Goal: Task Accomplishment & Management: Manage account settings

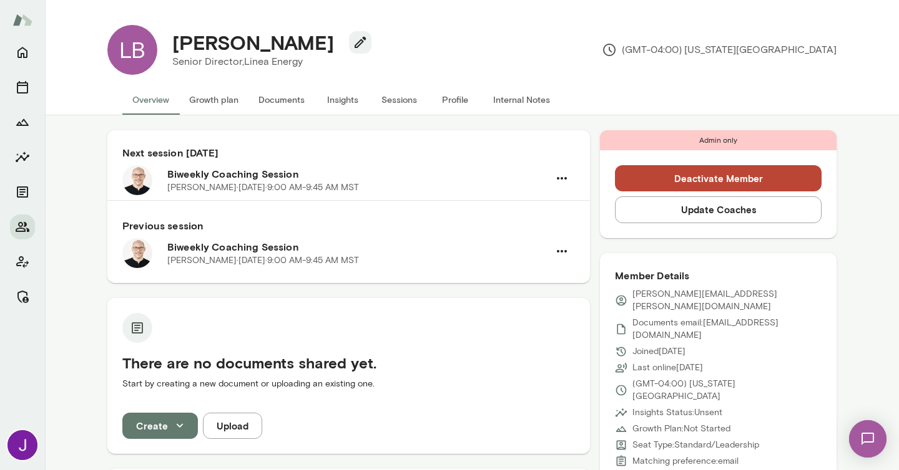
click at [407, 103] on button "Sessions" at bounding box center [399, 100] width 56 height 30
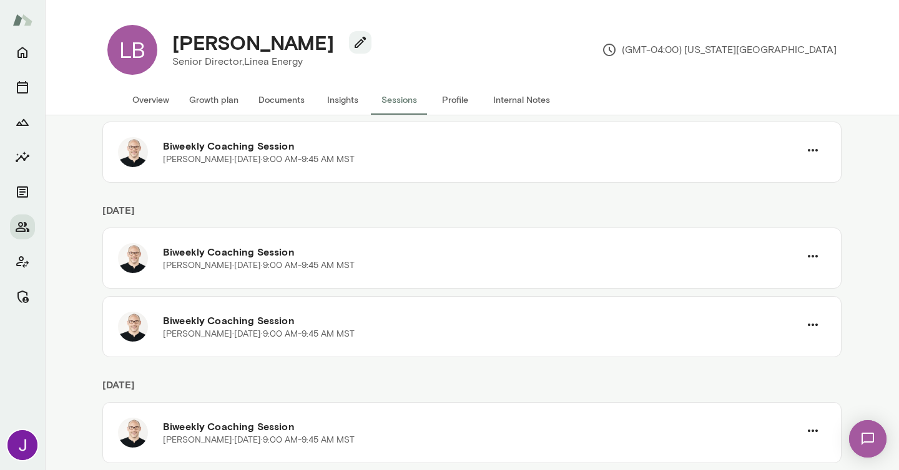
scroll to position [258, 0]
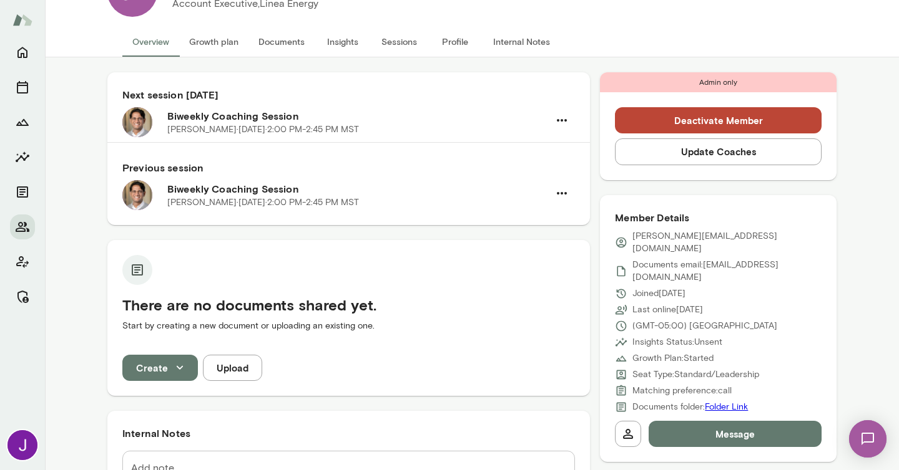
scroll to position [57, 0]
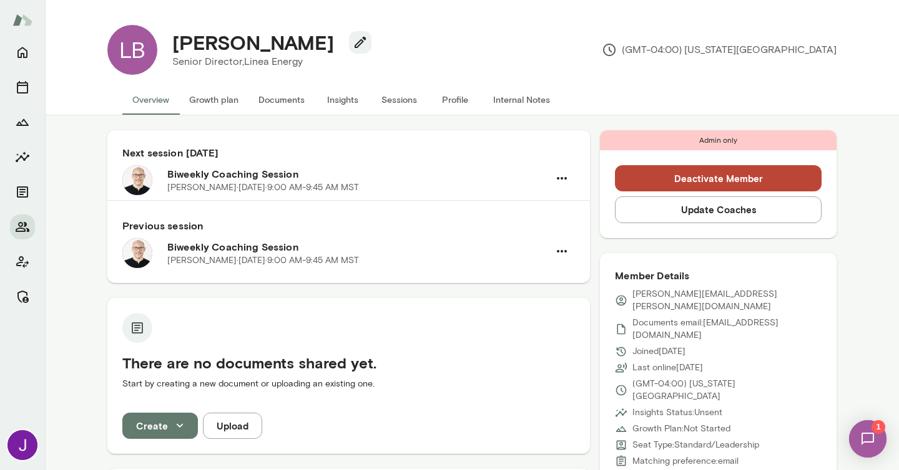
click at [397, 106] on button "Sessions" at bounding box center [399, 100] width 56 height 30
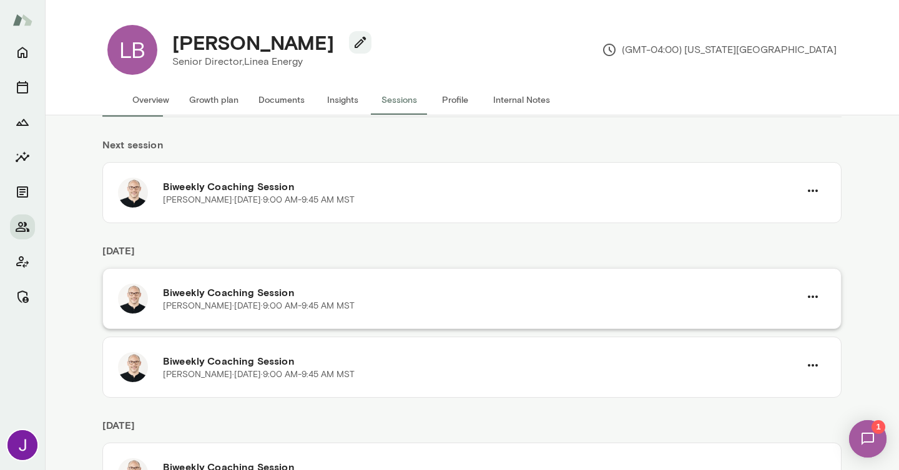
scroll to position [39, 0]
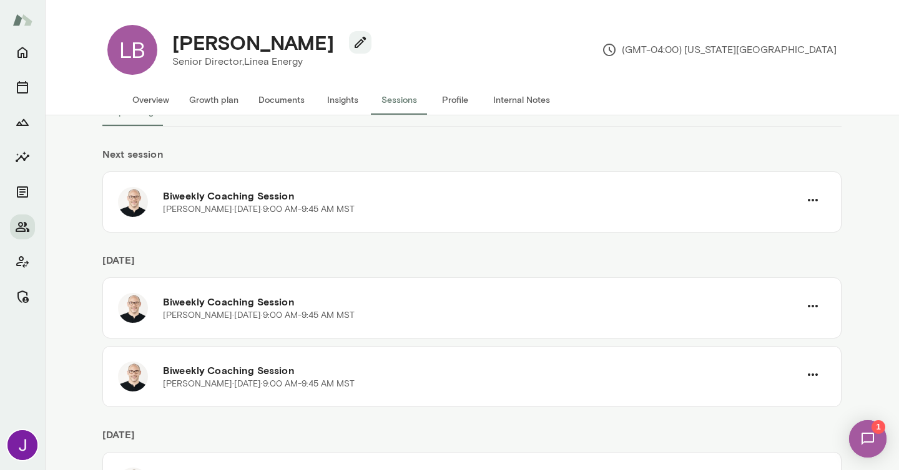
click at [156, 104] on button "Overview" at bounding box center [150, 100] width 57 height 30
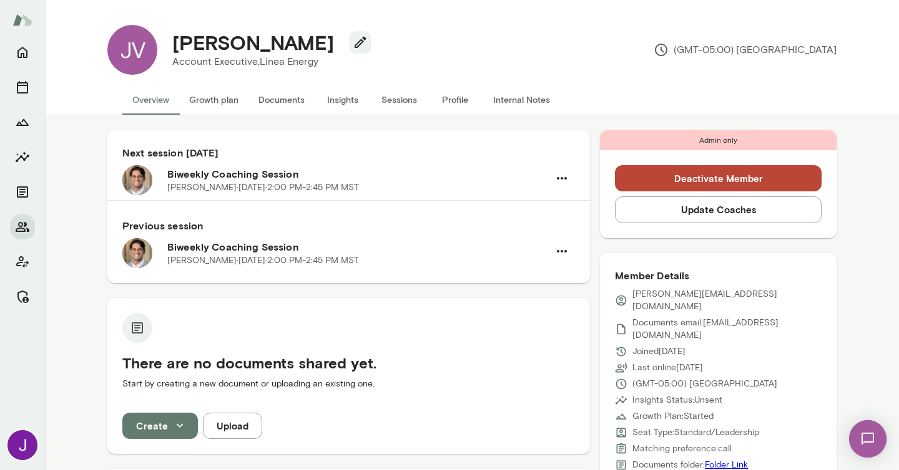
click at [397, 105] on button "Sessions" at bounding box center [399, 100] width 56 height 30
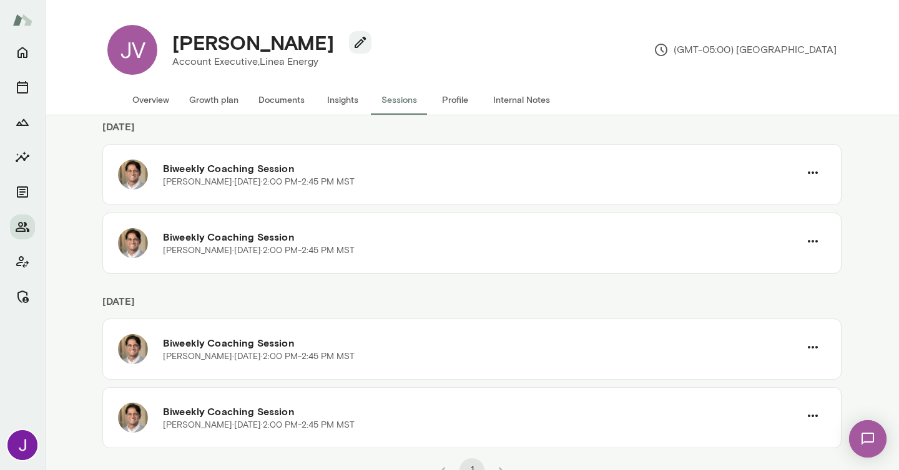
scroll to position [177, 0]
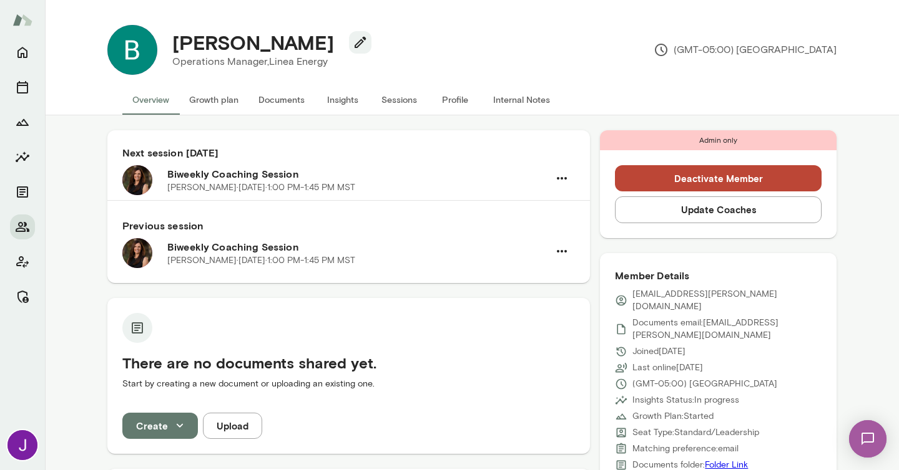
click at [393, 99] on button "Sessions" at bounding box center [399, 100] width 56 height 30
click at [400, 105] on button "Sessions" at bounding box center [399, 100] width 56 height 30
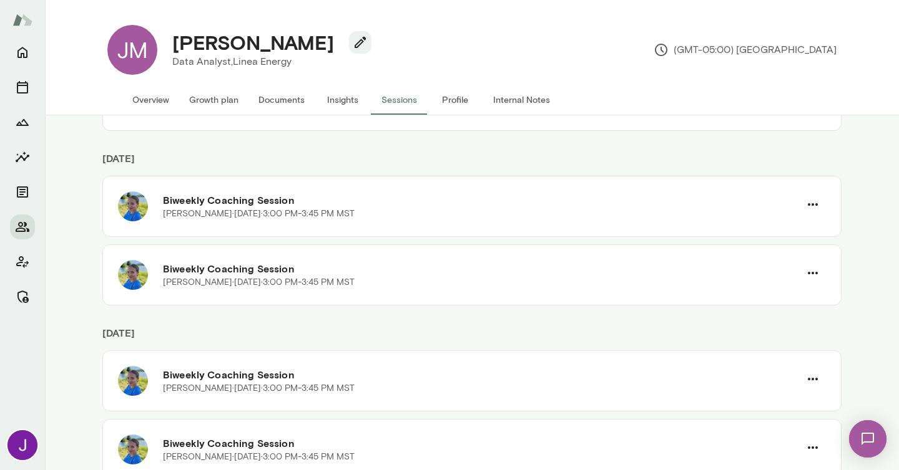
scroll to position [215, 0]
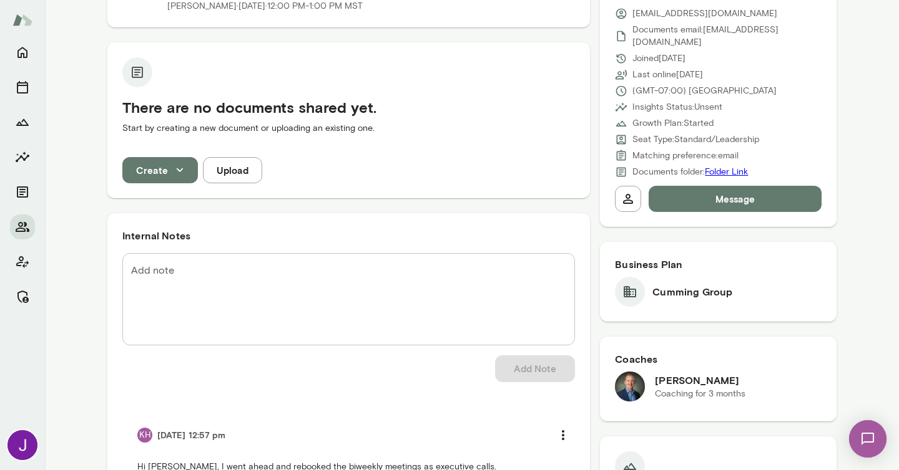
scroll to position [281, 0]
drag, startPoint x: 738, startPoint y: 368, endPoint x: 644, endPoint y: 368, distance: 93.6
click at [644, 371] on div "Michael Alden Coaching for 3 months" at bounding box center [718, 386] width 207 height 30
copy h6 "Michael Alden"
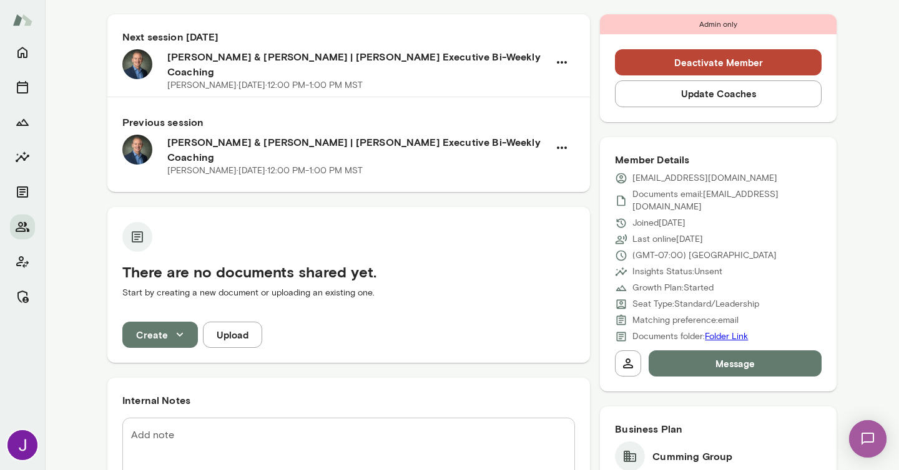
scroll to position [0, 0]
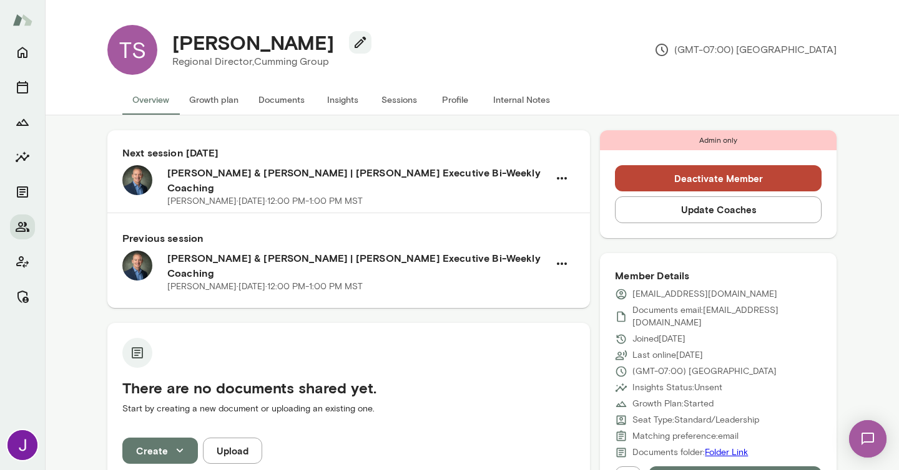
click at [407, 97] on button "Sessions" at bounding box center [399, 100] width 56 height 30
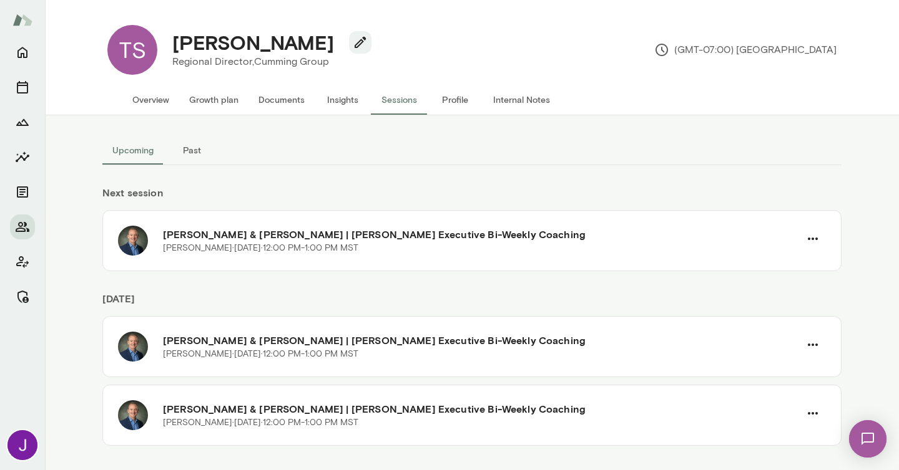
click at [193, 149] on button "Past" at bounding box center [191, 150] width 56 height 30
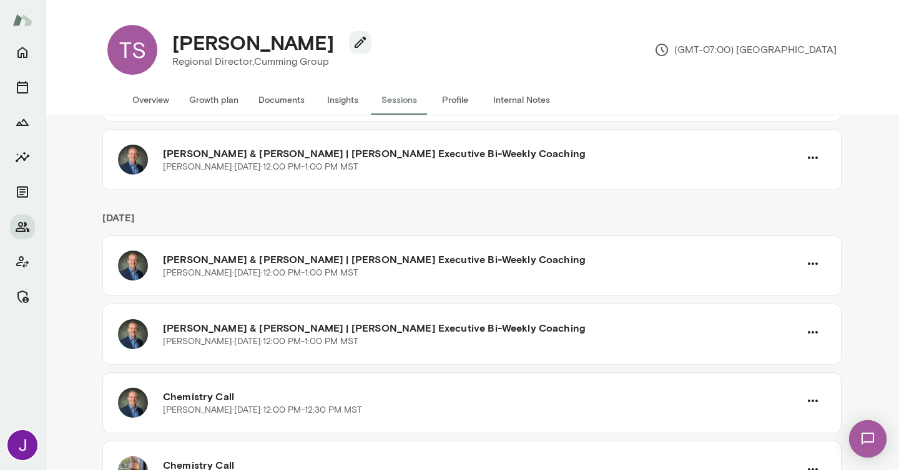
scroll to position [323, 0]
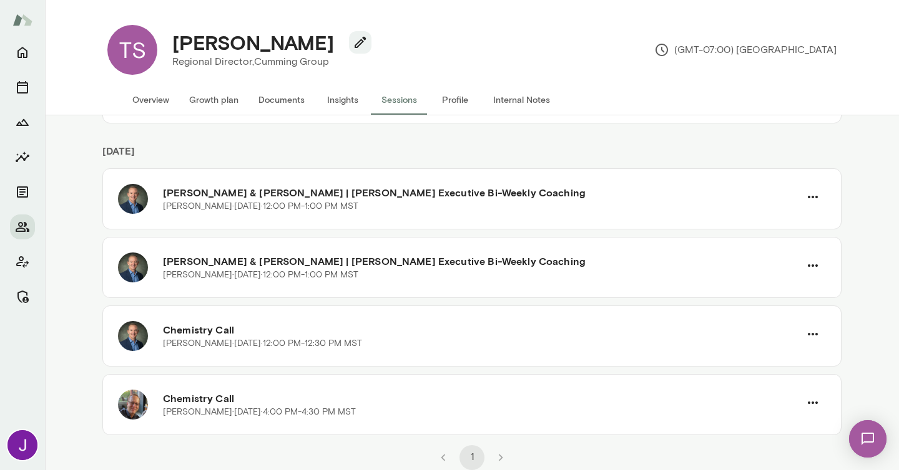
click at [153, 109] on button "Overview" at bounding box center [150, 100] width 57 height 30
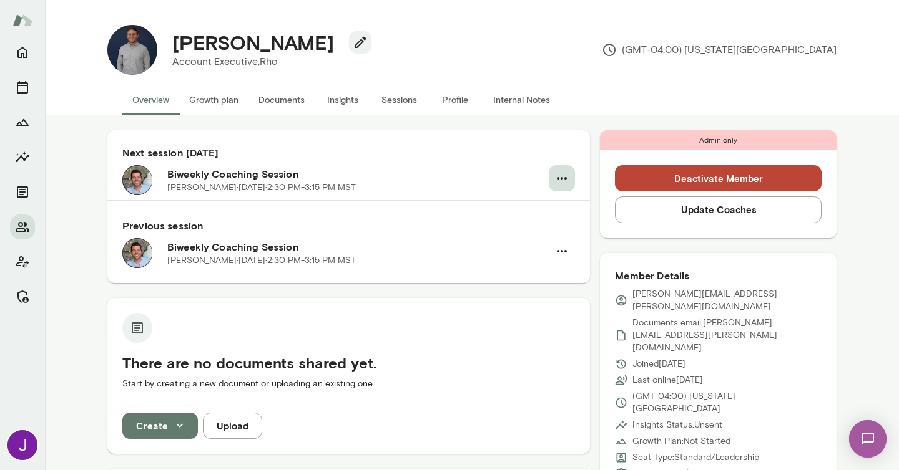
click at [562, 177] on icon "button" at bounding box center [561, 178] width 15 height 15
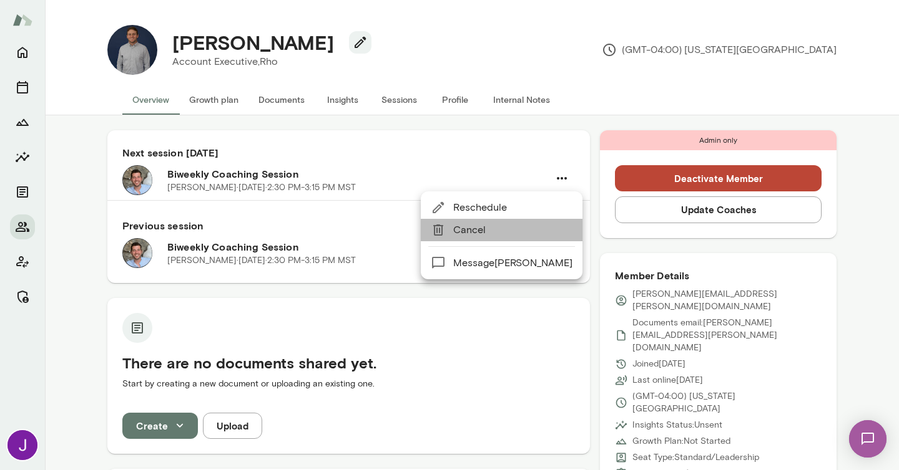
click at [503, 236] on span "Cancel" at bounding box center [512, 230] width 119 height 15
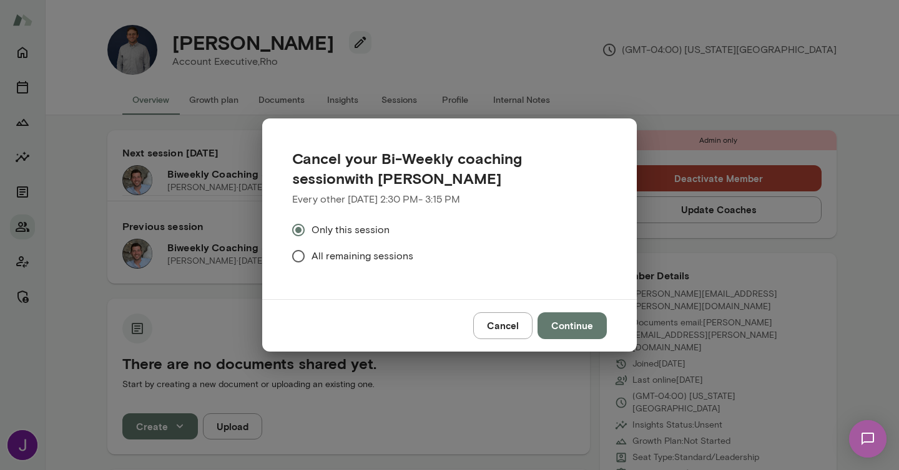
click at [339, 255] on span "All remaining sessions" at bounding box center [362, 256] width 102 height 15
click at [559, 321] on button "Continue" at bounding box center [571, 326] width 69 height 26
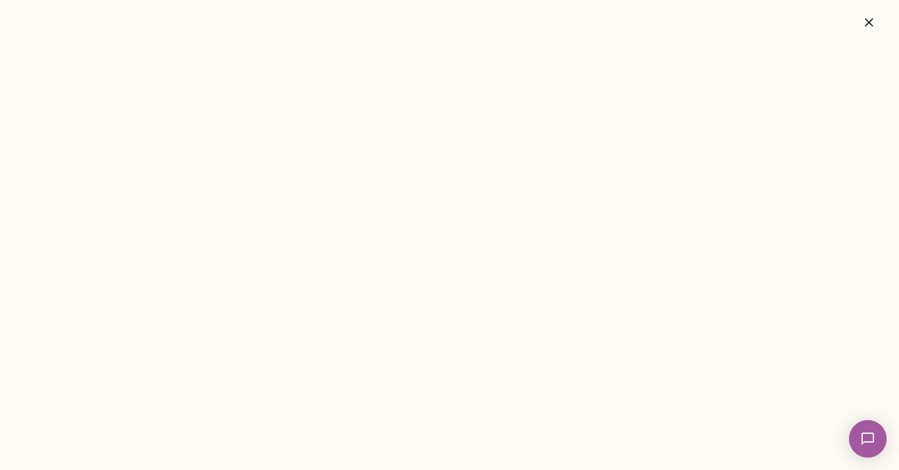
click at [868, 20] on icon "button" at bounding box center [868, 22] width 15 height 15
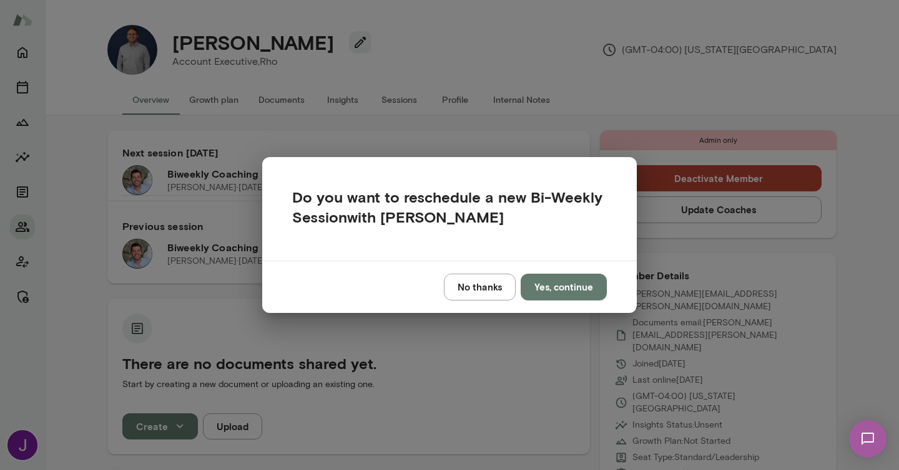
click at [488, 287] on button "No thanks" at bounding box center [480, 287] width 72 height 26
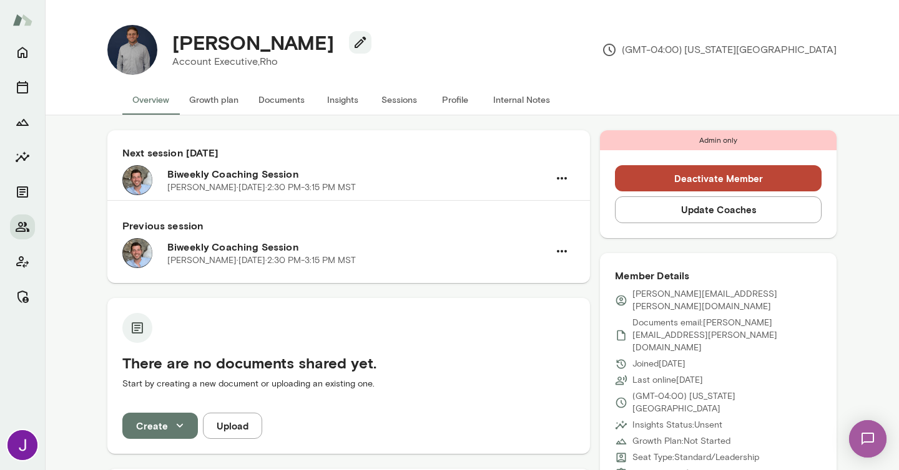
click at [701, 184] on button "Deactivate Member" at bounding box center [718, 178] width 207 height 26
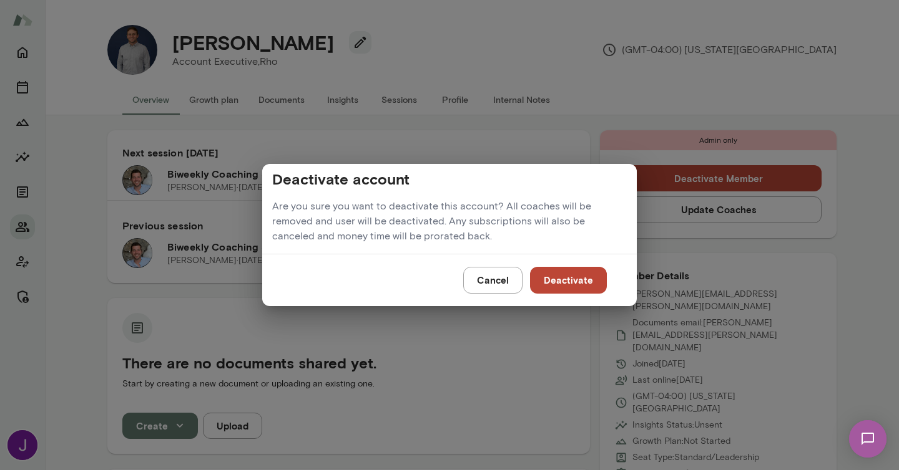
click at [565, 278] on button "Deactivate" at bounding box center [568, 280] width 77 height 26
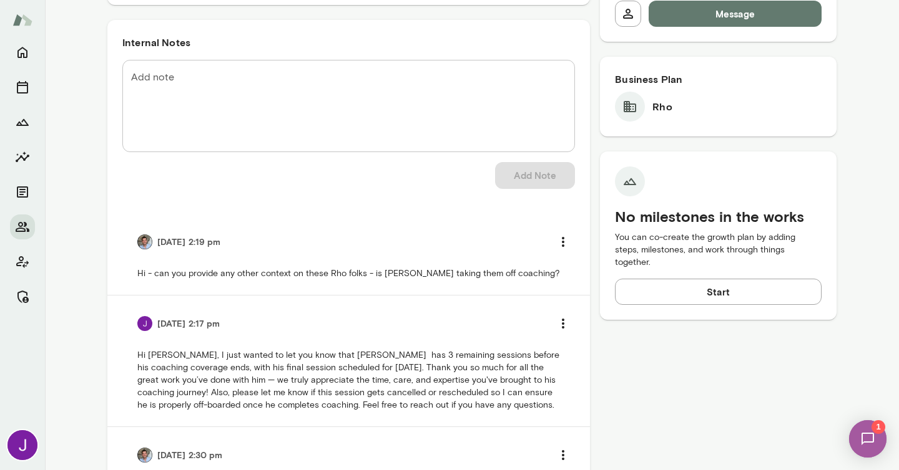
scroll to position [497, 0]
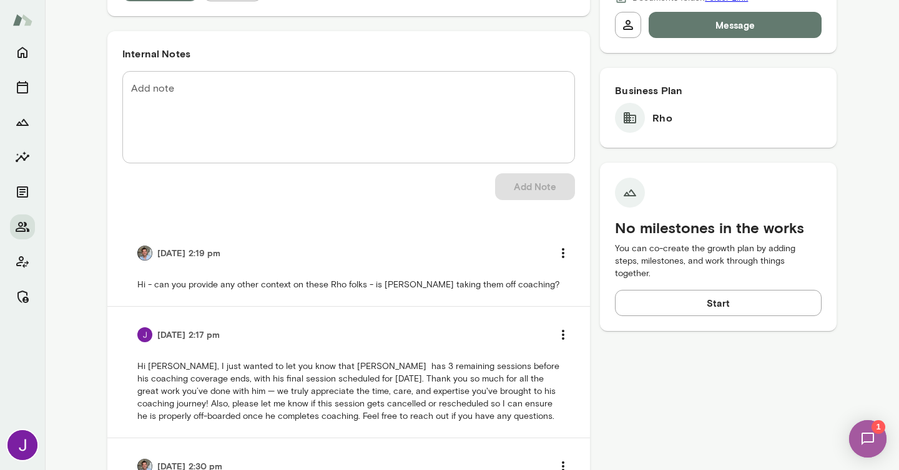
click at [376, 147] on textarea "Add note" at bounding box center [348, 118] width 435 height 72
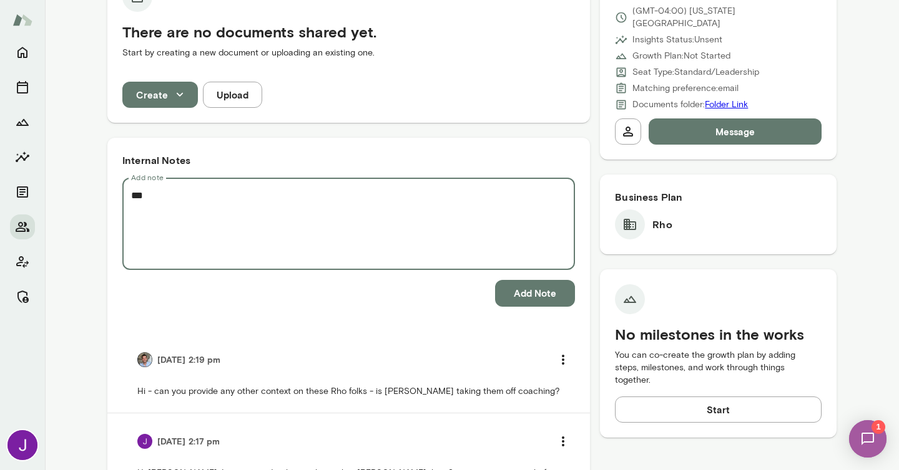
scroll to position [389, 0]
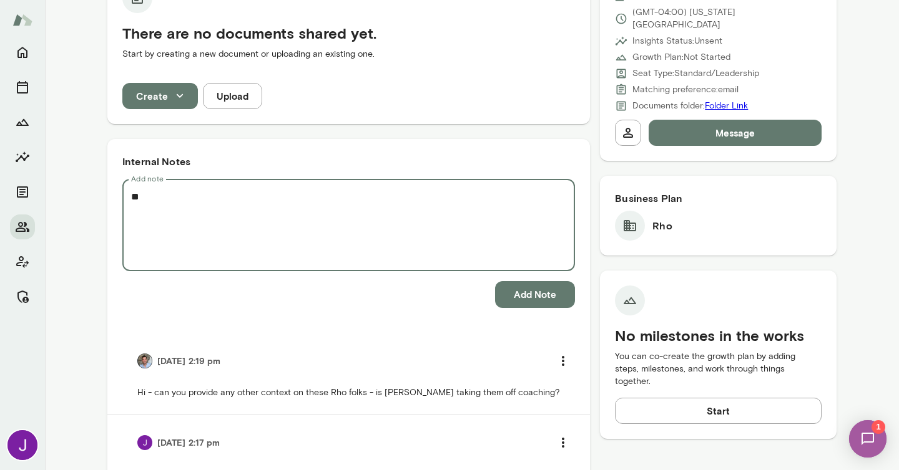
type textarea "*"
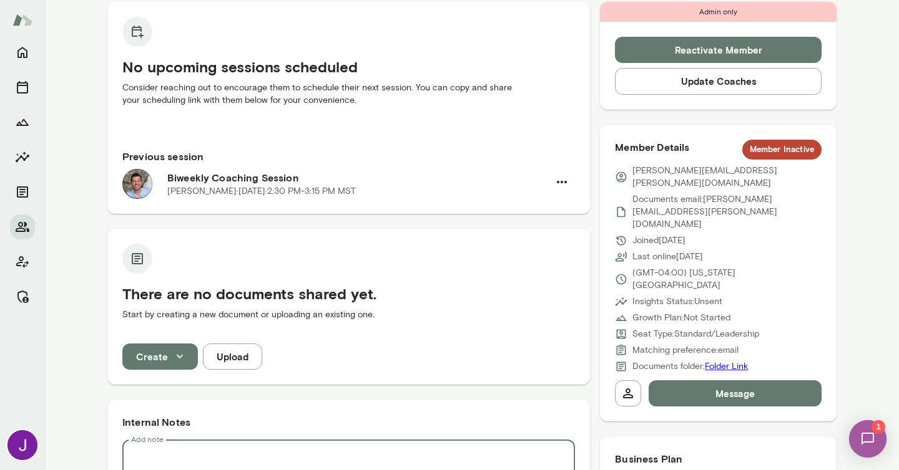
scroll to position [0, 0]
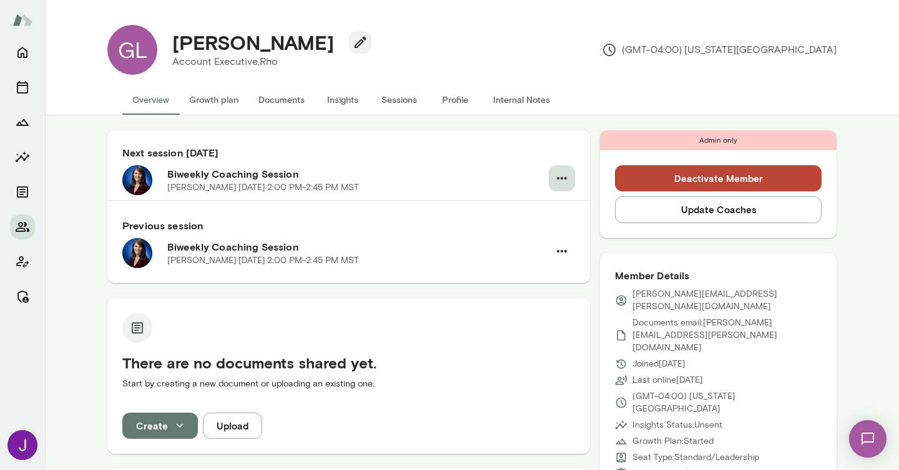
click at [562, 178] on icon "button" at bounding box center [562, 178] width 10 height 2
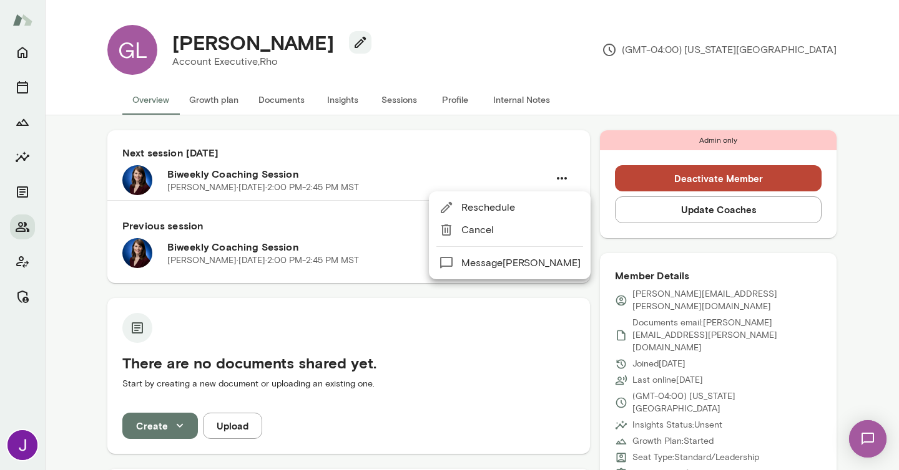
click at [475, 318] on div at bounding box center [449, 235] width 899 height 470
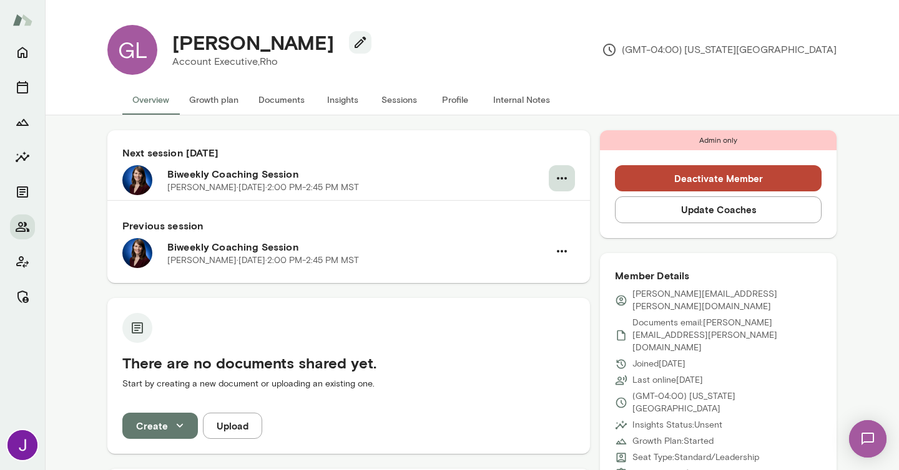
click at [550, 180] on button "button" at bounding box center [561, 178] width 26 height 26
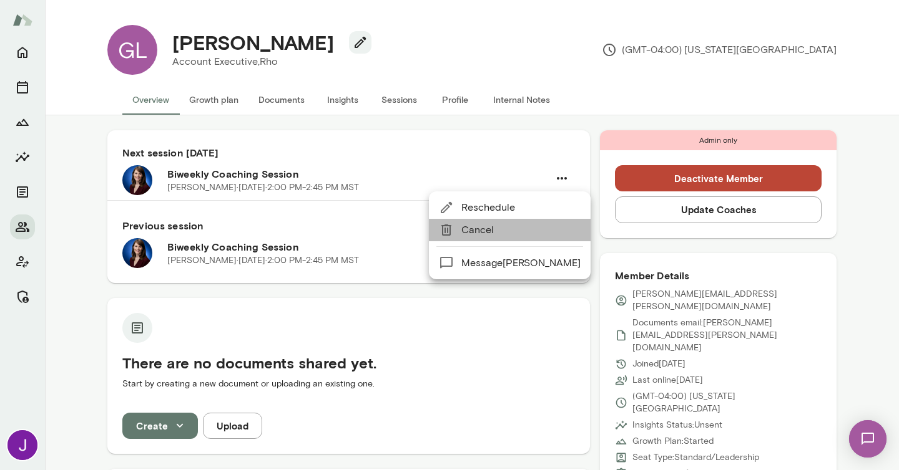
click at [519, 232] on span "Cancel" at bounding box center [520, 230] width 119 height 15
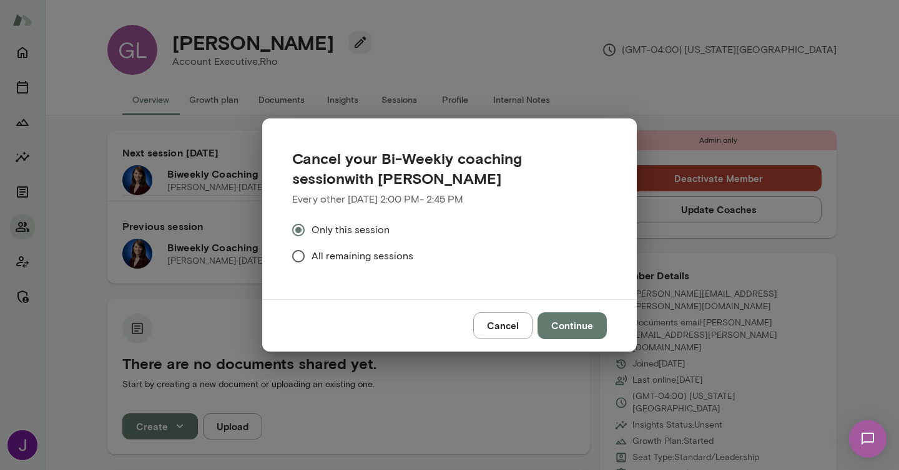
click at [368, 256] on span "All remaining sessions" at bounding box center [362, 256] width 102 height 15
click at [572, 324] on button "Continue" at bounding box center [571, 326] width 69 height 26
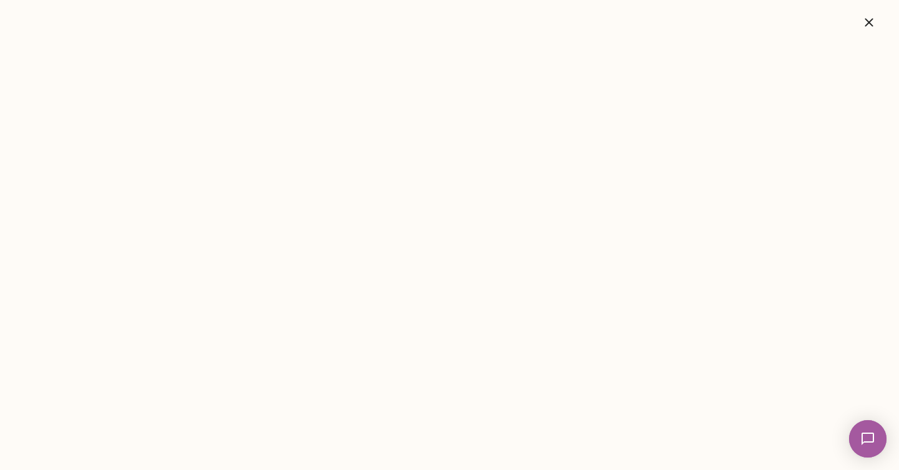
click at [877, 17] on button "button" at bounding box center [869, 22] width 40 height 25
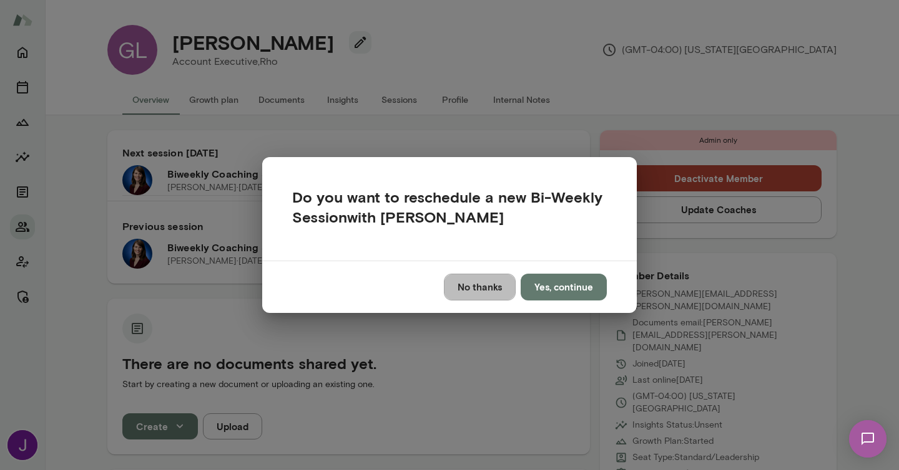
click at [499, 287] on button "No thanks" at bounding box center [480, 287] width 72 height 26
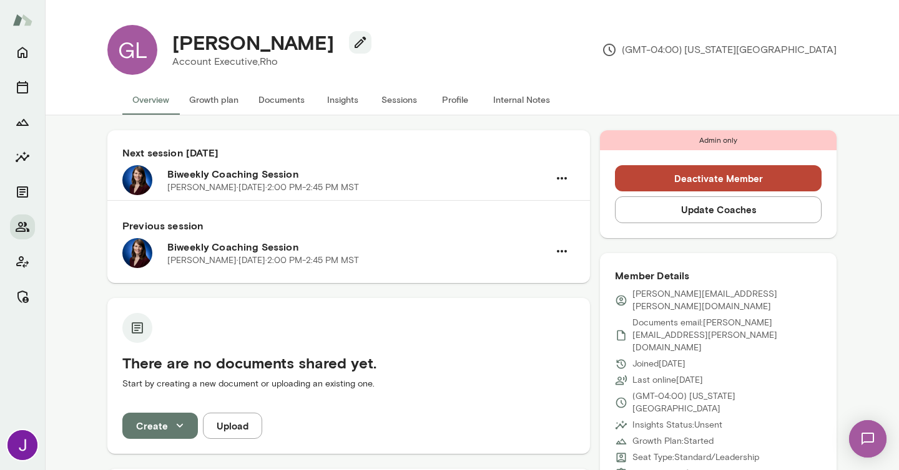
click at [693, 188] on button "Deactivate Member" at bounding box center [718, 178] width 207 height 26
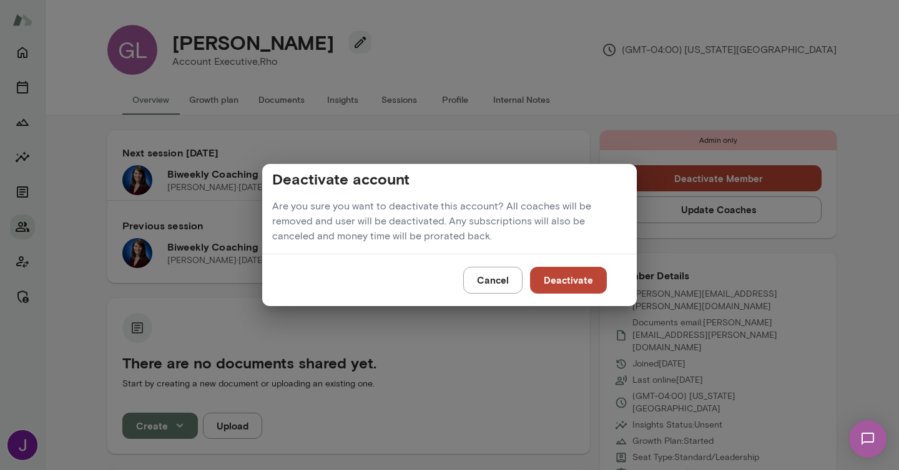
click at [577, 280] on button "Deactivate" at bounding box center [568, 280] width 77 height 26
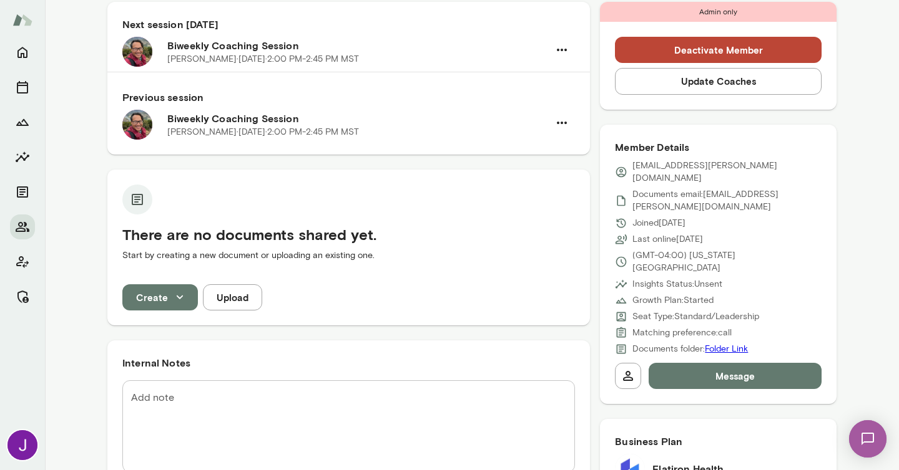
scroll to position [6, 0]
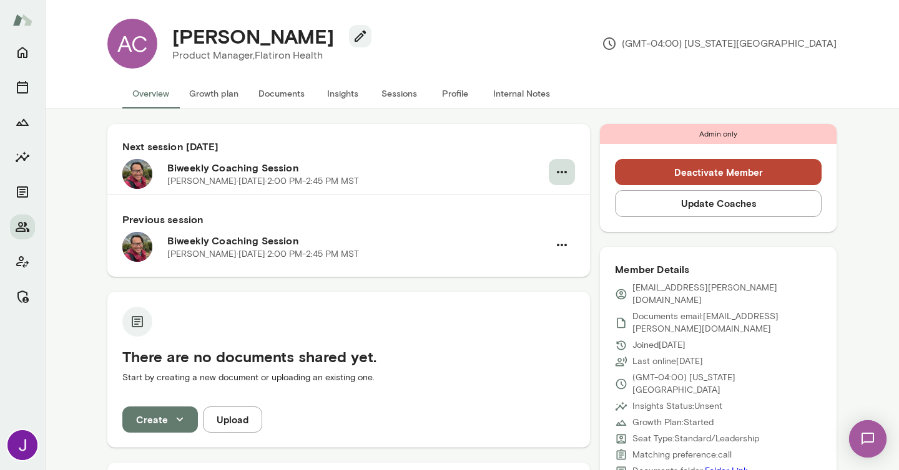
click at [558, 165] on icon "button" at bounding box center [561, 172] width 15 height 15
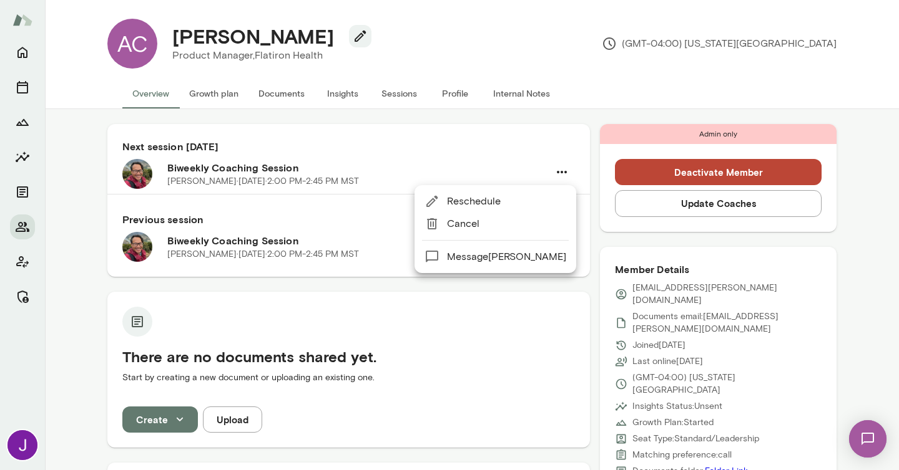
click at [509, 230] on span "Cancel" at bounding box center [506, 224] width 119 height 15
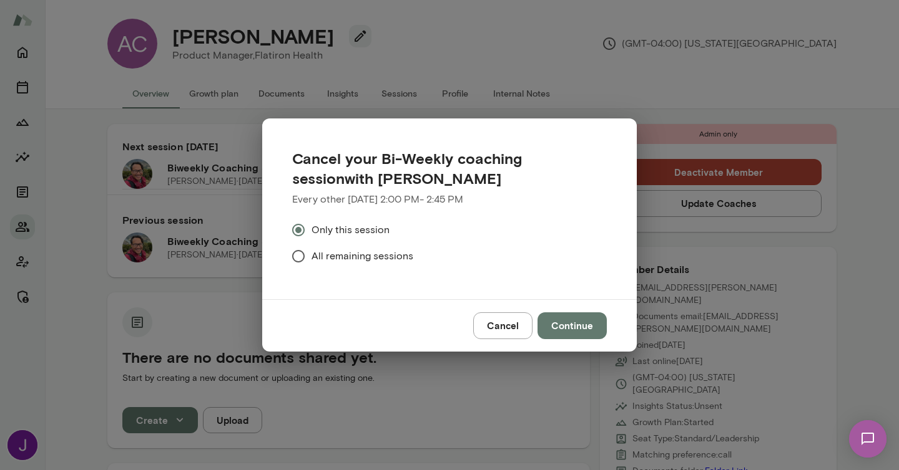
click at [312, 255] on span "All remaining sessions" at bounding box center [362, 256] width 102 height 15
click at [570, 335] on button "Continue" at bounding box center [571, 326] width 69 height 26
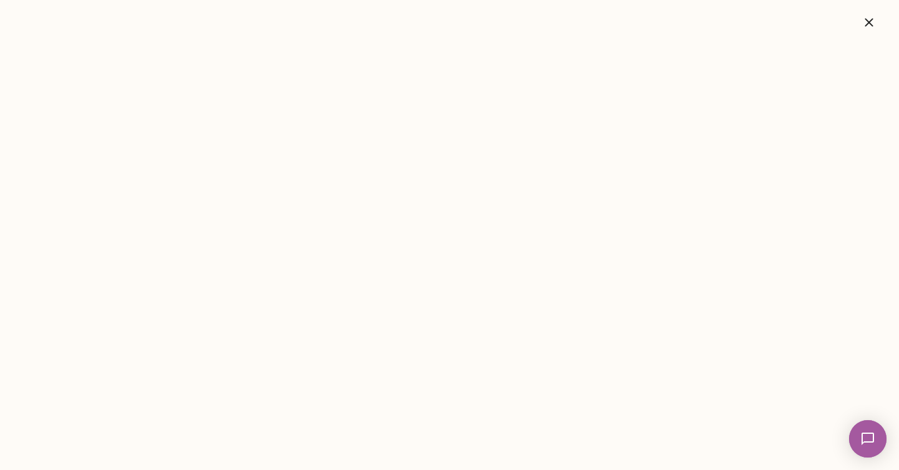
click at [867, 22] on icon "button" at bounding box center [868, 22] width 15 height 15
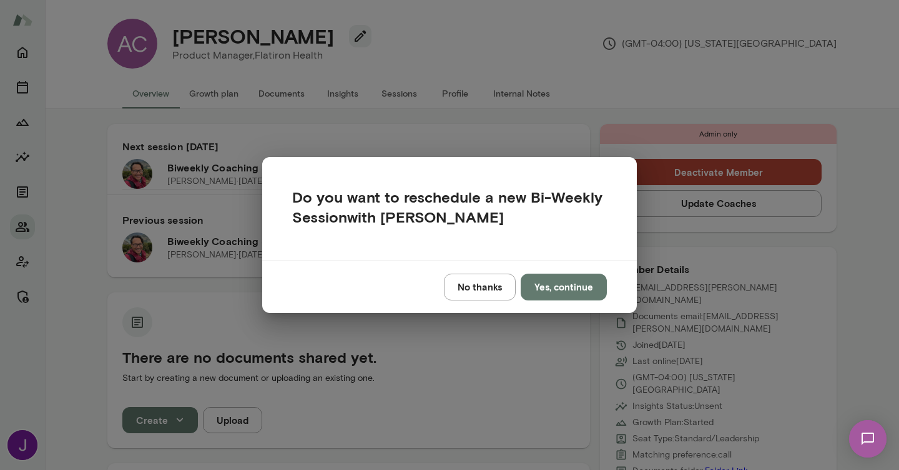
click at [475, 303] on div "No thanks Yes, continue" at bounding box center [449, 287] width 374 height 52
click at [477, 292] on button "No thanks" at bounding box center [480, 287] width 72 height 26
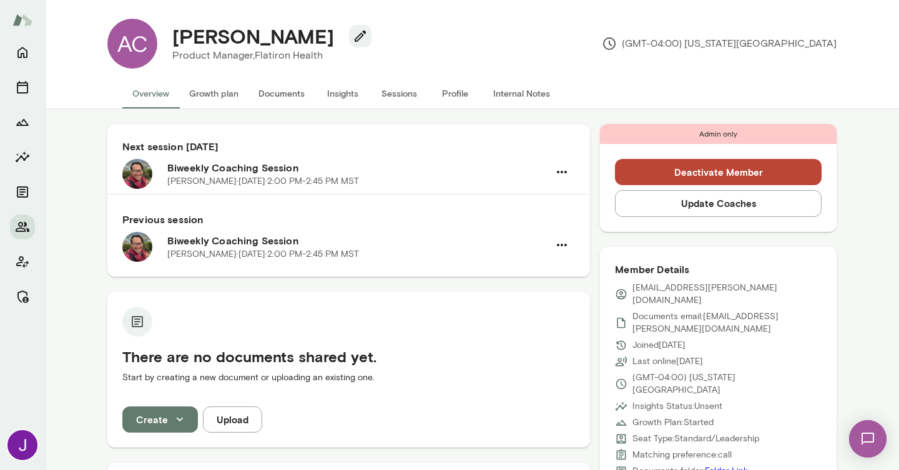
click at [708, 170] on button "Deactivate Member" at bounding box center [718, 172] width 207 height 26
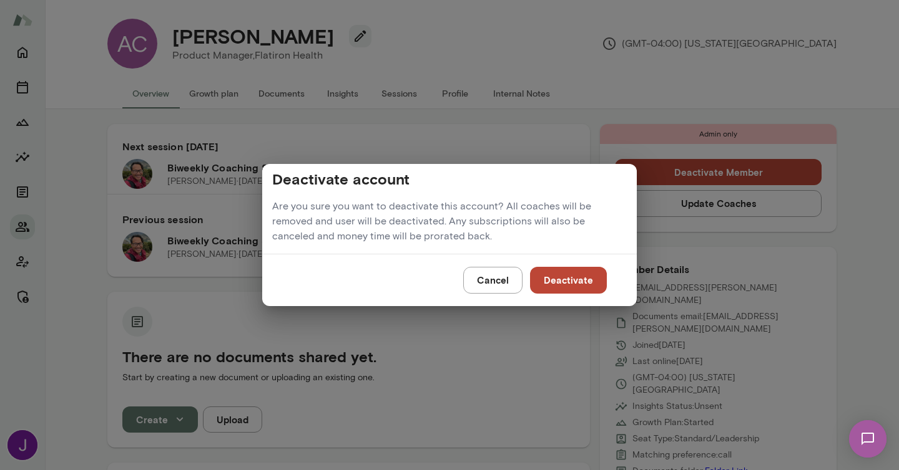
click at [563, 283] on button "Deactivate" at bounding box center [568, 280] width 77 height 26
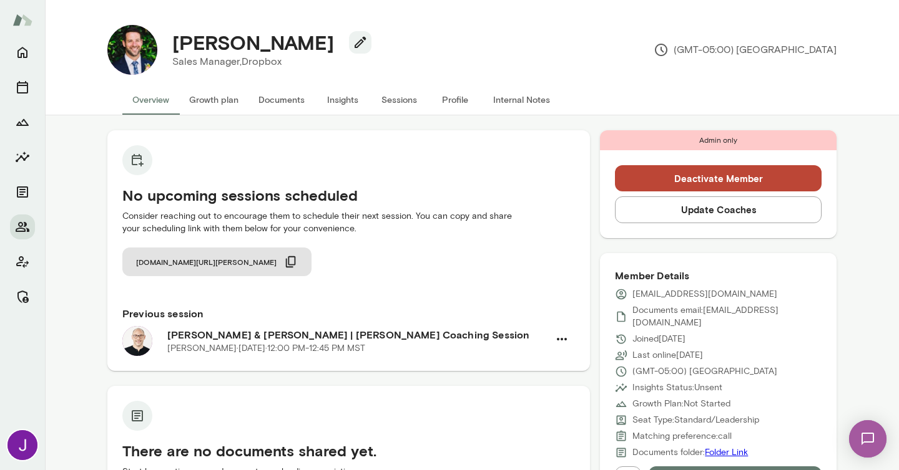
click at [711, 188] on button "Deactivate Member" at bounding box center [718, 178] width 207 height 26
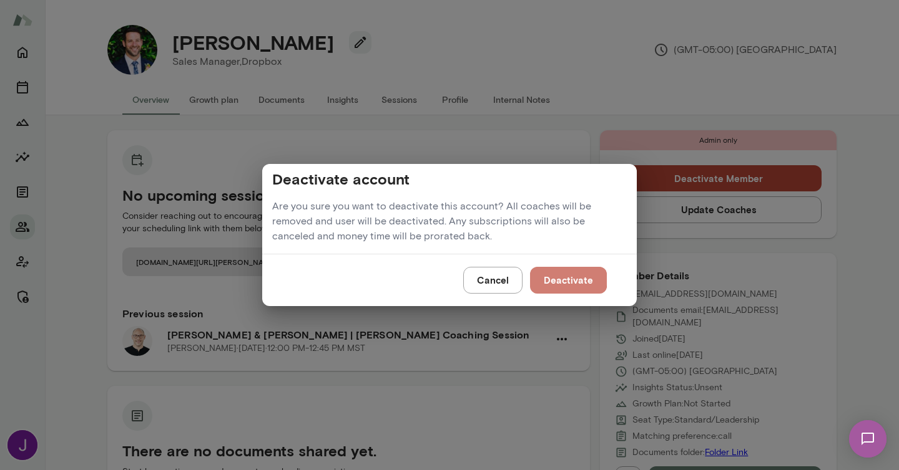
click at [550, 277] on button "Deactivate" at bounding box center [568, 280] width 77 height 26
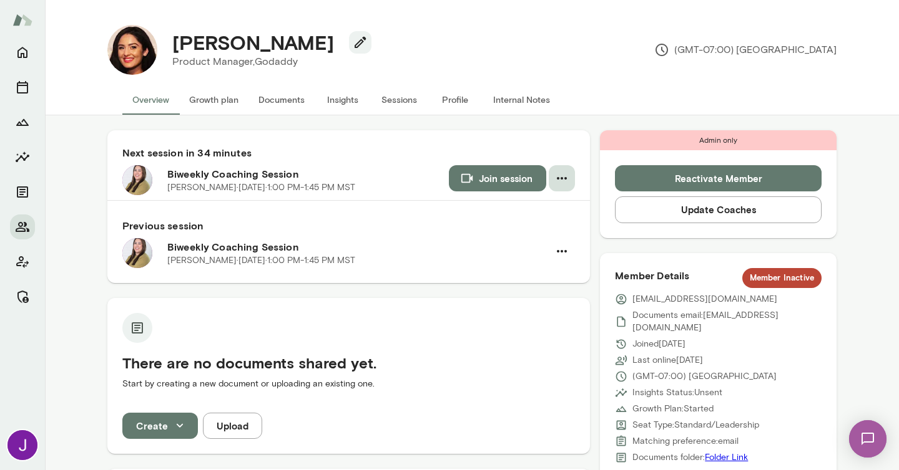
click at [552, 173] on button "button" at bounding box center [561, 178] width 26 height 26
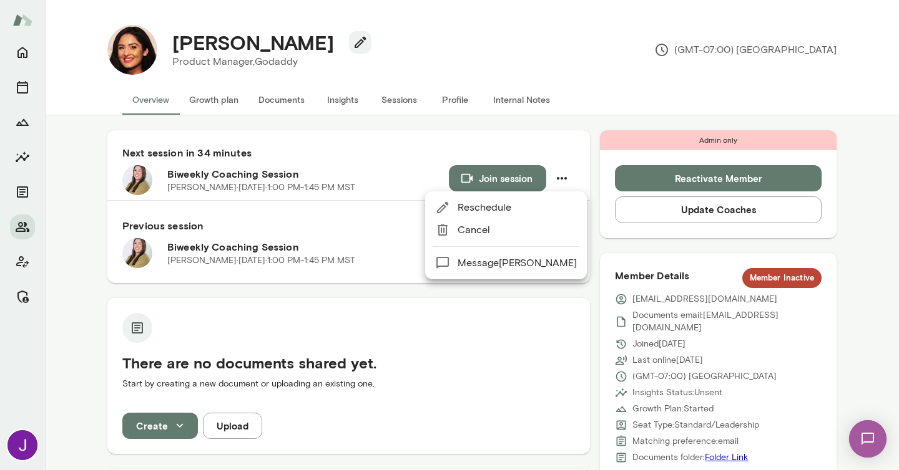
click at [507, 232] on span "Cancel" at bounding box center [516, 230] width 119 height 15
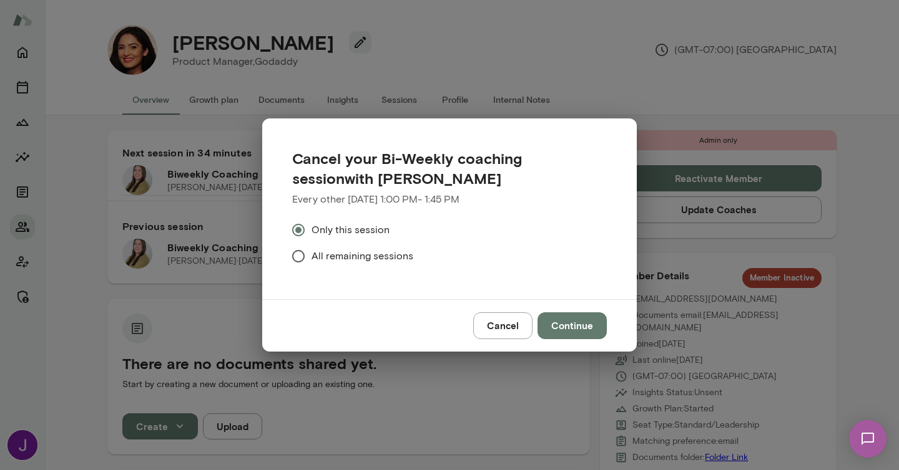
click at [343, 258] on span "All remaining sessions" at bounding box center [362, 256] width 102 height 15
click at [565, 327] on button "Continue" at bounding box center [571, 326] width 69 height 26
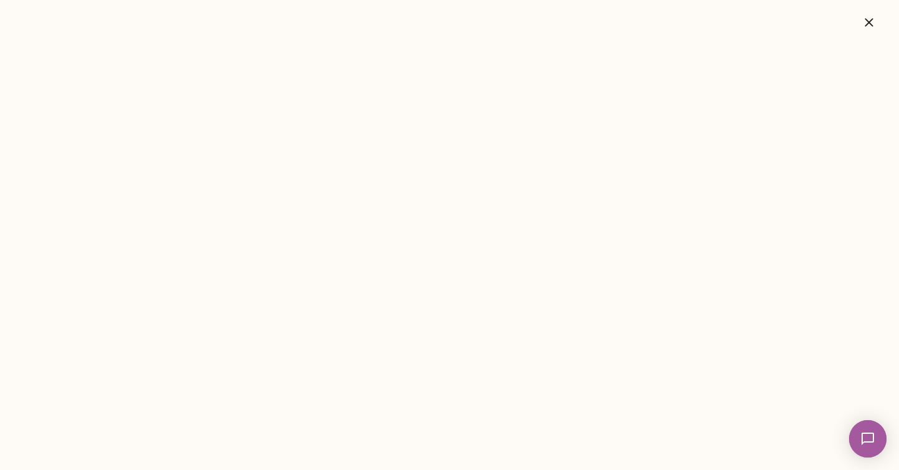
click at [866, 21] on icon "button" at bounding box center [868, 22] width 15 height 15
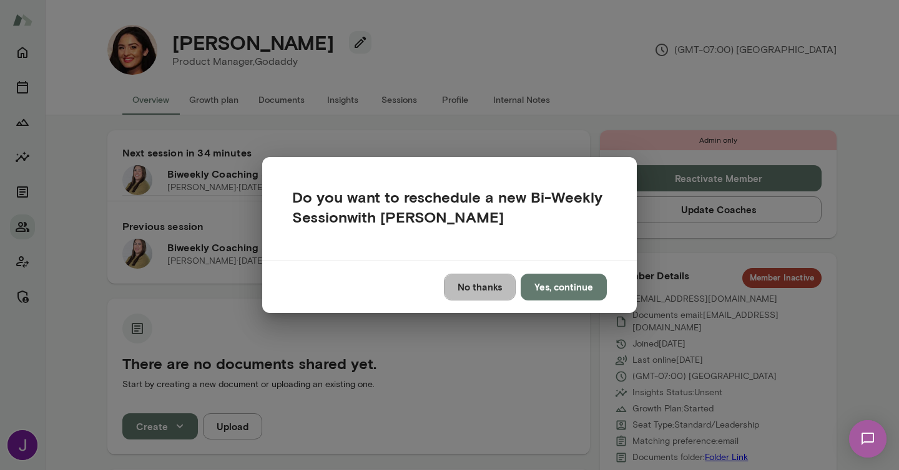
click at [457, 286] on button "No thanks" at bounding box center [480, 287] width 72 height 26
